Goal: Check status: Check status

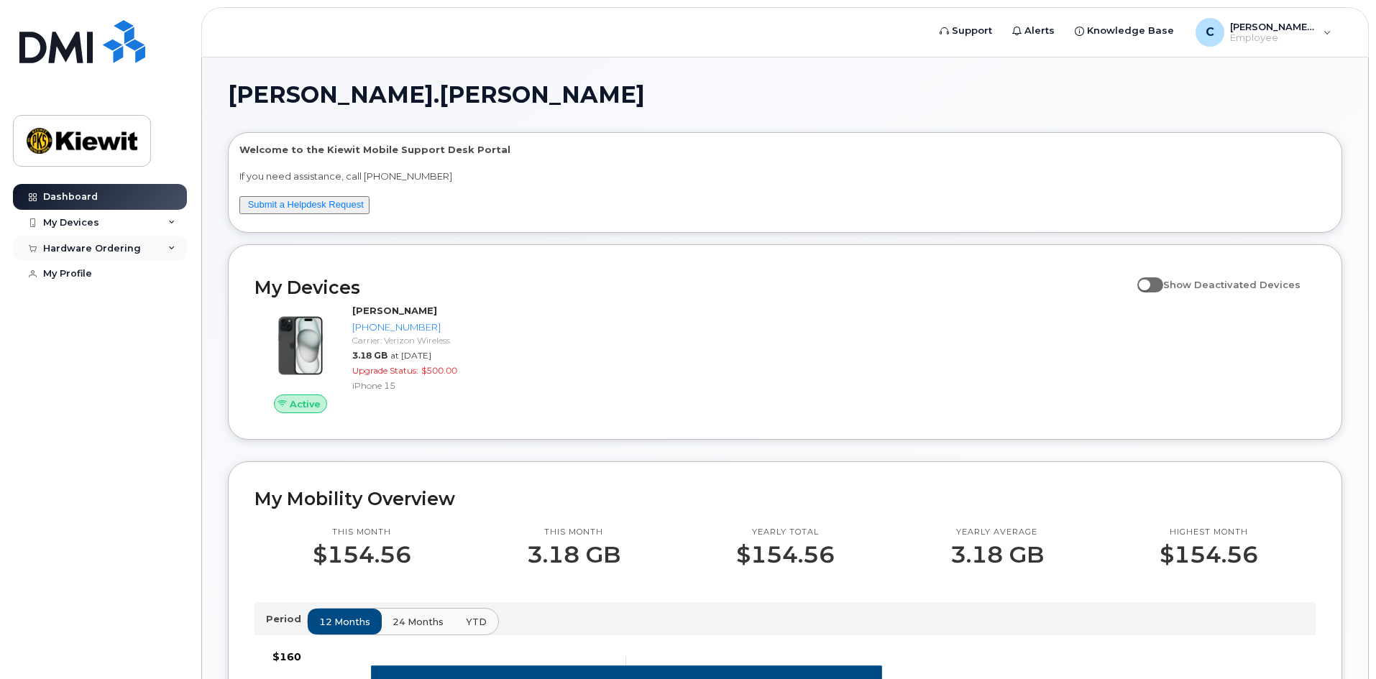
click at [173, 248] on icon at bounding box center [171, 248] width 7 height 7
click at [86, 274] on div "My Orders" at bounding box center [76, 274] width 52 height 13
click at [106, 248] on div "Hardware Ordering" at bounding box center [92, 249] width 98 height 12
click at [89, 271] on div "My Orders" at bounding box center [76, 274] width 52 height 13
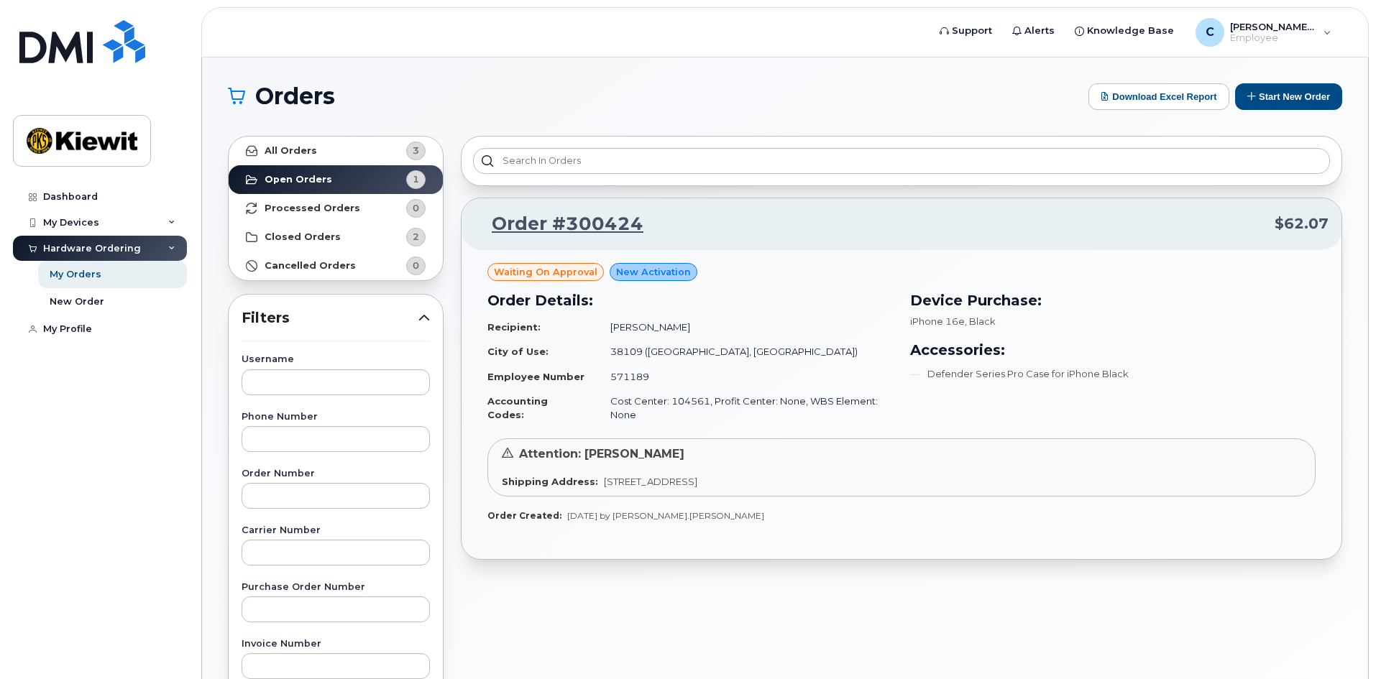
click at [554, 277] on span "Waiting On Approval" at bounding box center [546, 272] width 104 height 14
